Goal: Task Accomplishment & Management: Manage account settings

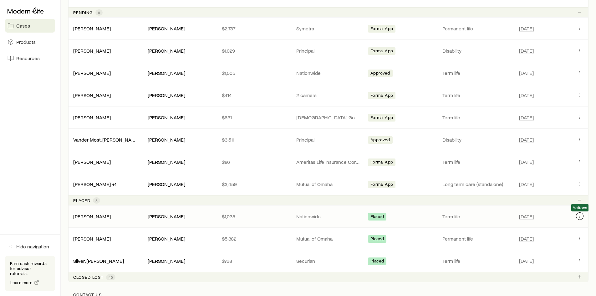
click at [582, 216] on button "Client cases" at bounding box center [580, 216] width 8 height 8
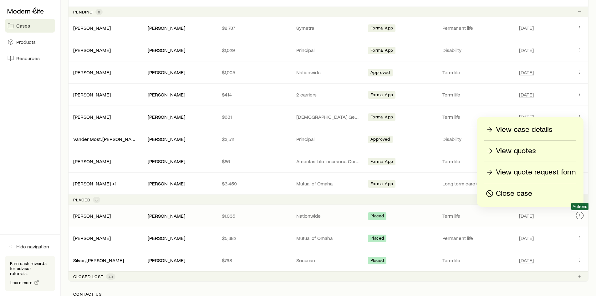
scroll to position [250, 0]
click at [539, 131] on p "View case details" at bounding box center [524, 129] width 57 height 10
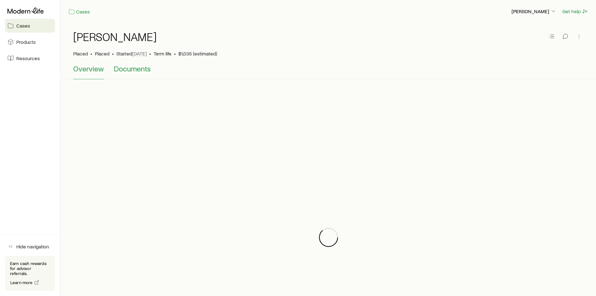
click at [142, 69] on span "Documents" at bounding box center [132, 68] width 37 height 9
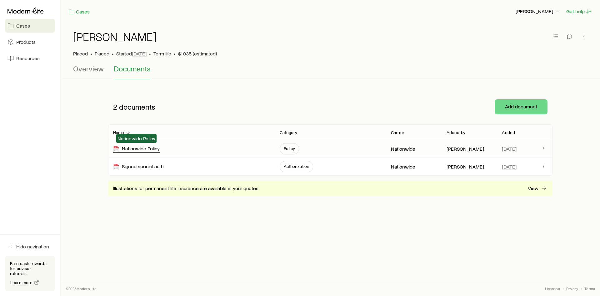
click at [121, 151] on div "Nationwide Policy" at bounding box center [136, 148] width 47 height 7
